Goal: Find specific page/section: Find specific page/section

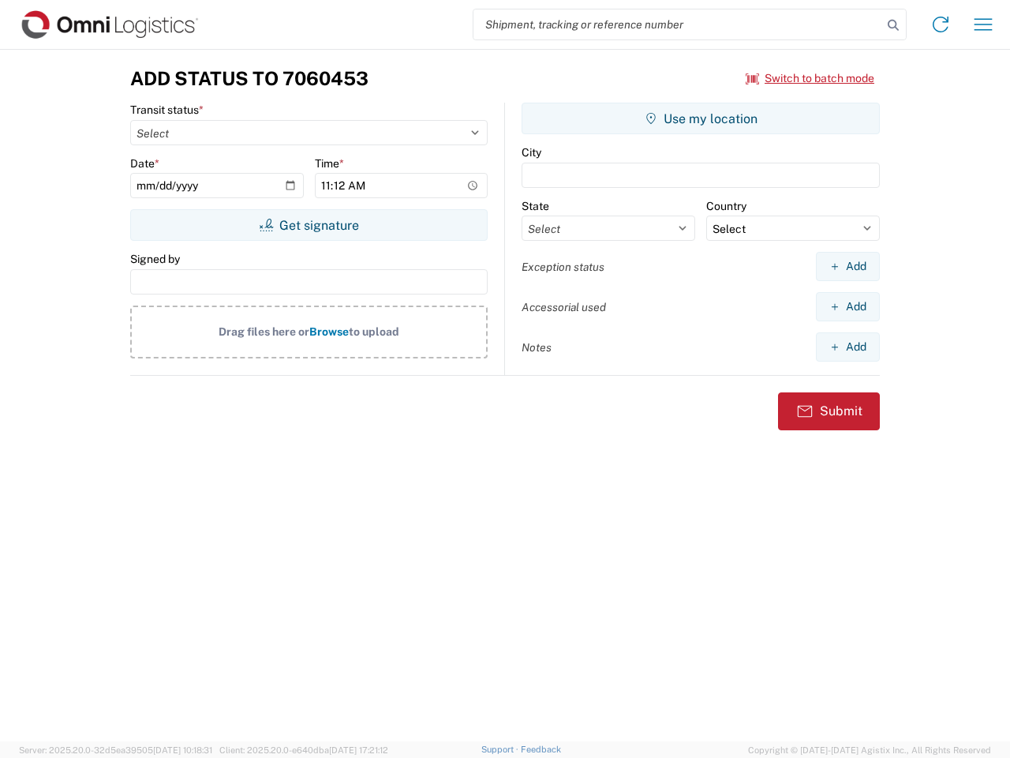
click at [678, 24] on input "search" at bounding box center [678, 24] width 409 height 30
click at [893, 25] on icon at bounding box center [893, 25] width 22 height 22
click at [941, 24] on icon at bounding box center [940, 24] width 25 height 25
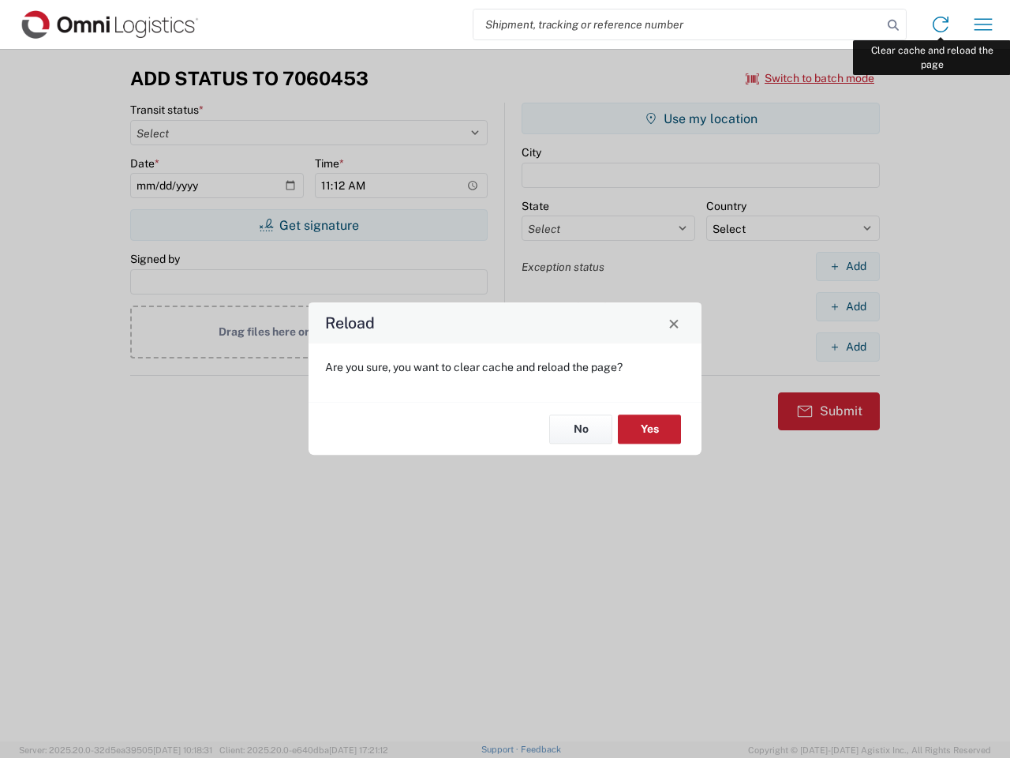
click at [983, 24] on div "Reload Are you sure, you want to clear cache and reload the page? No Yes" at bounding box center [505, 379] width 1010 height 758
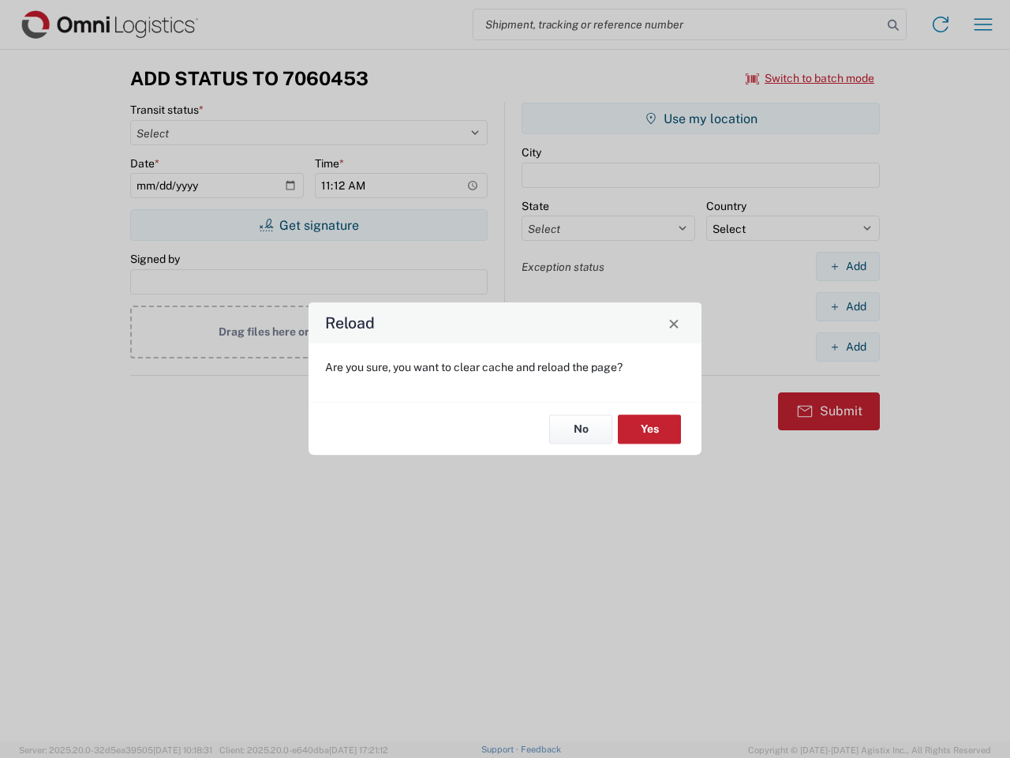
click at [811, 78] on div "Reload Are you sure, you want to clear cache and reload the page? No Yes" at bounding box center [505, 379] width 1010 height 758
click at [309, 225] on div "Reload Are you sure, you want to clear cache and reload the page? No Yes" at bounding box center [505, 379] width 1010 height 758
click at [701, 118] on div "Reload Are you sure, you want to clear cache and reload the page? No Yes" at bounding box center [505, 379] width 1010 height 758
click at [848, 266] on div "Reload Are you sure, you want to clear cache and reload the page? No Yes" at bounding box center [505, 379] width 1010 height 758
click at [848, 306] on div "Reload Are you sure, you want to clear cache and reload the page? No Yes" at bounding box center [505, 379] width 1010 height 758
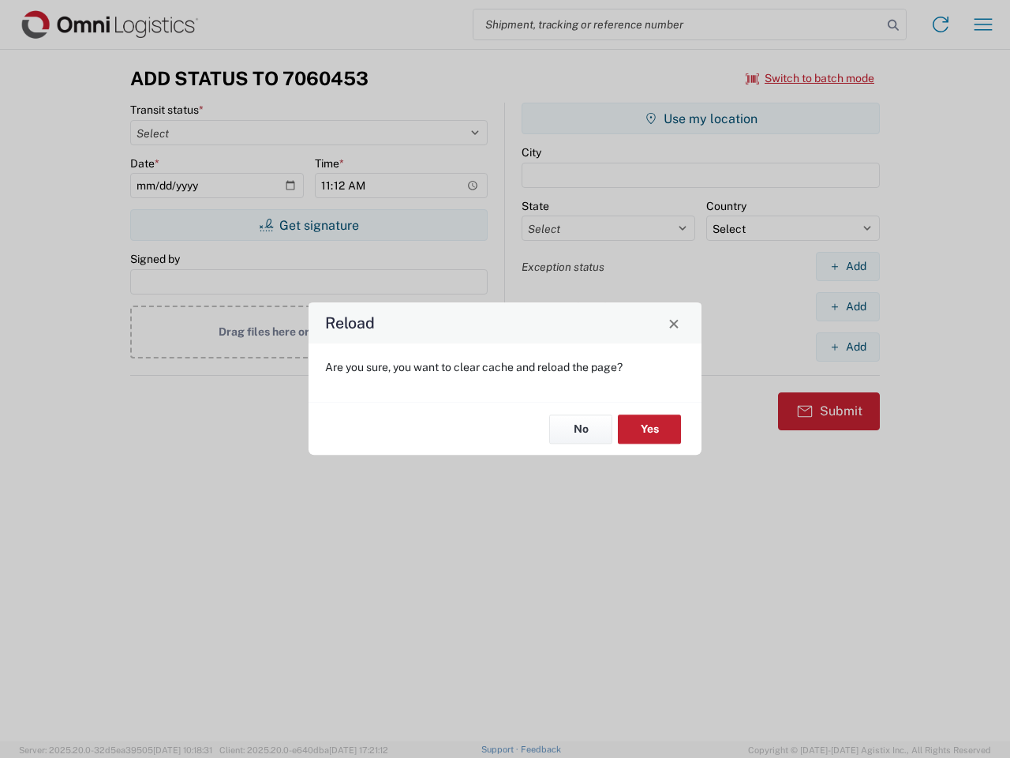
click at [848, 346] on div "Reload Are you sure, you want to clear cache and reload the page? No Yes" at bounding box center [505, 379] width 1010 height 758
